Goal: Task Accomplishment & Management: Manage account settings

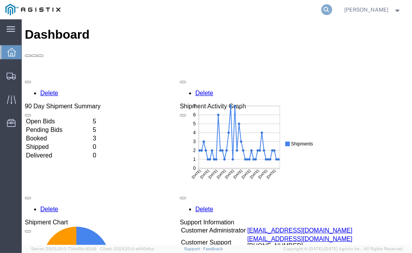
click at [332, 10] on icon at bounding box center [326, 9] width 11 height 11
click at [313, 10] on input "search" at bounding box center [204, 9] width 236 height 19
click at [190, 14] on input "search" at bounding box center [204, 9] width 236 height 19
paste input "57095427"
type input "57095427"
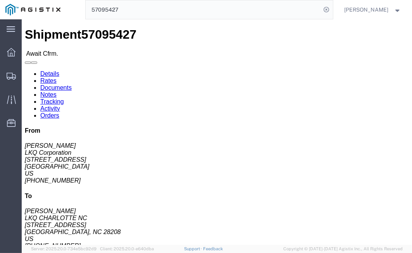
click link "Confirm"
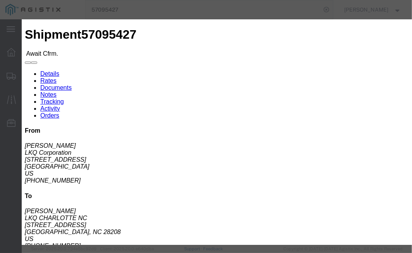
click input "text"
paste input "57095427"
type input "57095427"
click input "text"
type input "J"
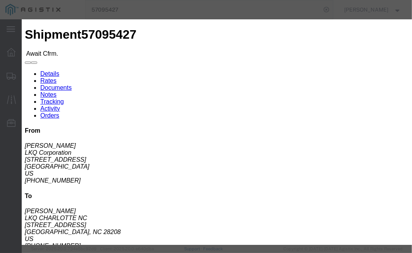
click input "text"
type input "4702032137"
click button "Submit"
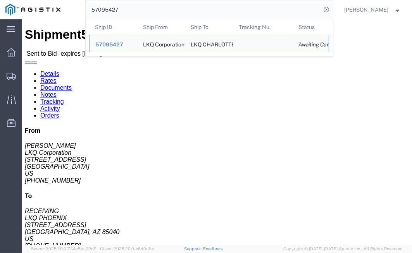
click at [292, 14] on input "57095427" at bounding box center [204, 9] width 236 height 19
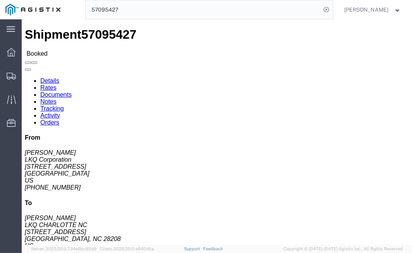
click link "Rates"
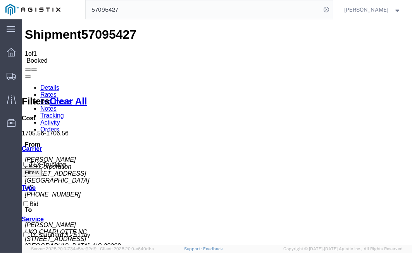
drag, startPoint x: 202, startPoint y: 108, endPoint x: 229, endPoint y: 108, distance: 26.7
copy b "1,705.56 USD"
